Goal: Find specific page/section: Find specific page/section

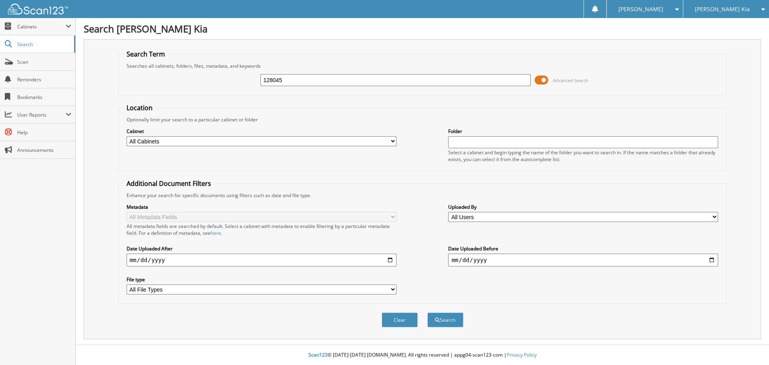
type input "128045"
click at [427, 312] on button "Search" at bounding box center [445, 319] width 36 height 15
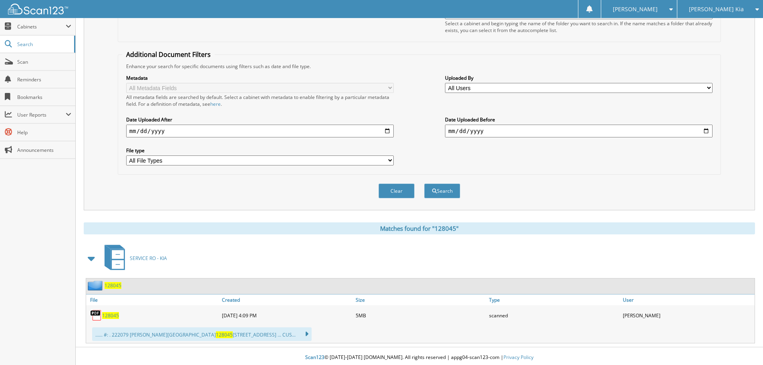
scroll to position [132, 0]
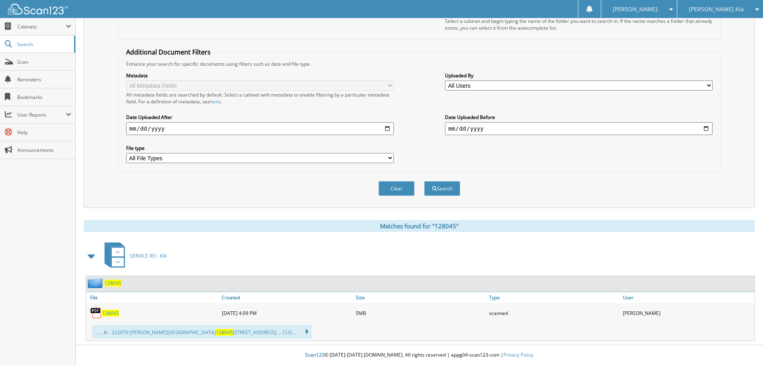
click at [109, 314] on span "128045" at bounding box center [110, 313] width 17 height 7
